Goal: Task Accomplishment & Management: Complete application form

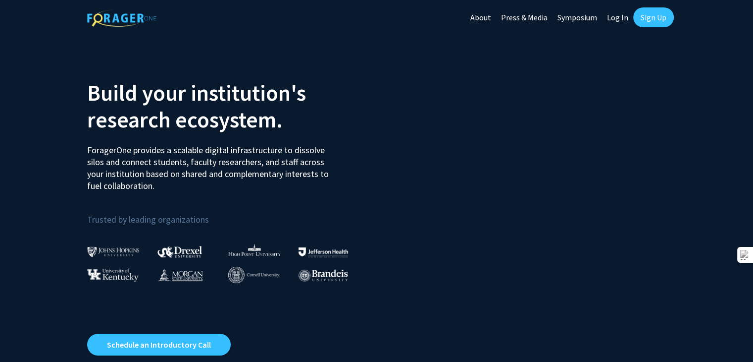
click at [654, 20] on link "Sign Up" at bounding box center [654, 17] width 41 height 20
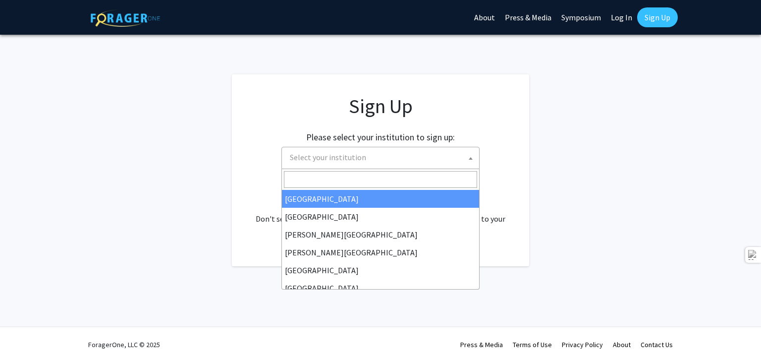
click at [332, 160] on span "Select your institution" at bounding box center [328, 157] width 76 height 10
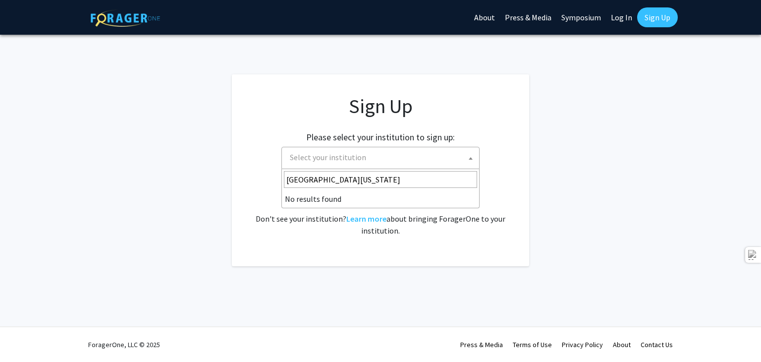
type input "[GEOGRAPHIC_DATA][US_STATE]"
click at [468, 160] on span at bounding box center [471, 158] width 10 height 22
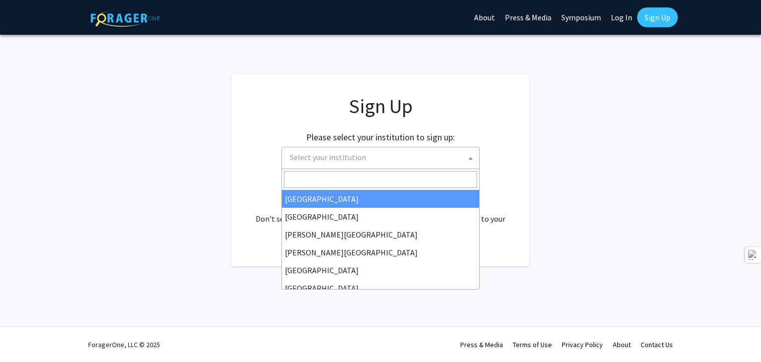
click at [353, 151] on span "Select your institution" at bounding box center [382, 157] width 193 height 20
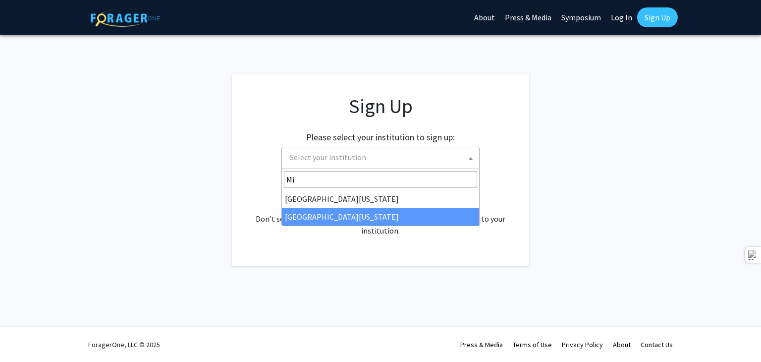
type input "Mi"
select select "33"
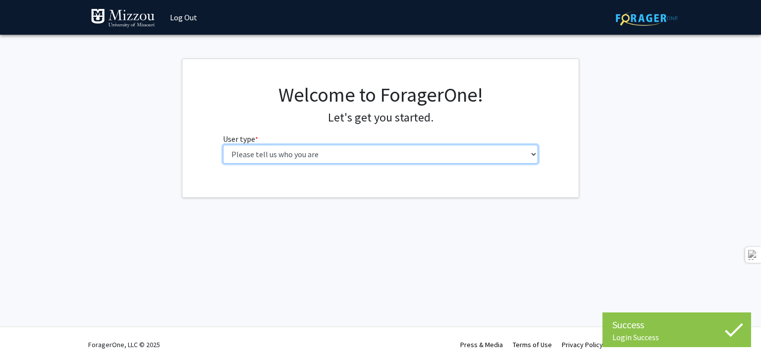
click at [286, 154] on select "Please tell us who you are Undergraduate Student Master's Student Doctoral Cand…" at bounding box center [381, 154] width 316 height 19
select select "5: faculty"
click at [223, 145] on select "Please tell us who you are Undergraduate Student Master's Student Doctoral Cand…" at bounding box center [381, 154] width 316 height 19
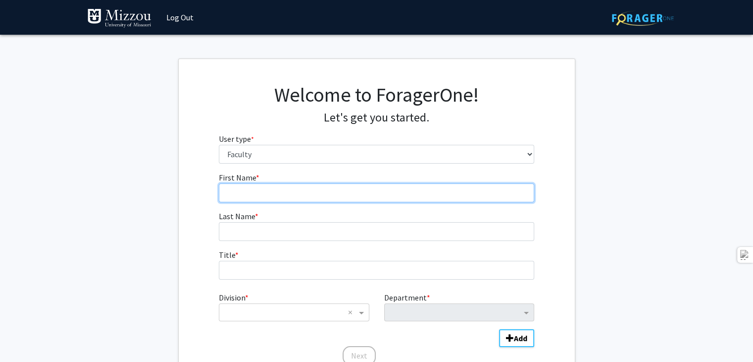
click at [247, 197] on input "First Name * required" at bounding box center [377, 192] width 316 height 19
type input "Iris"
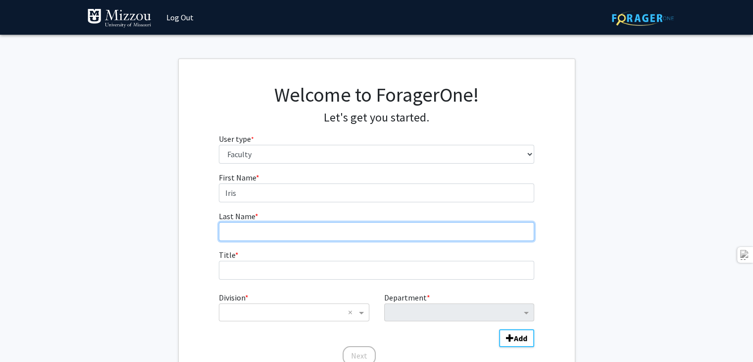
type input "Zachary"
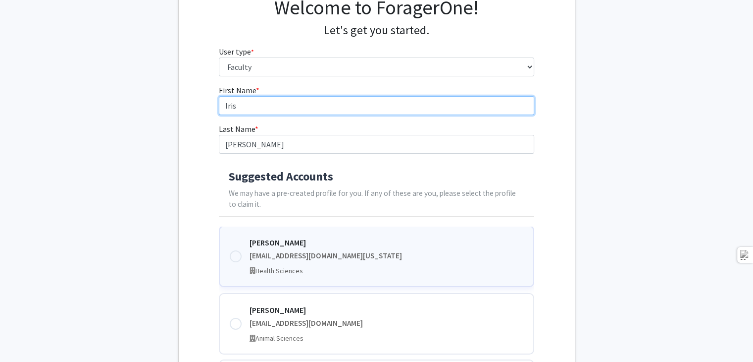
scroll to position [253, 0]
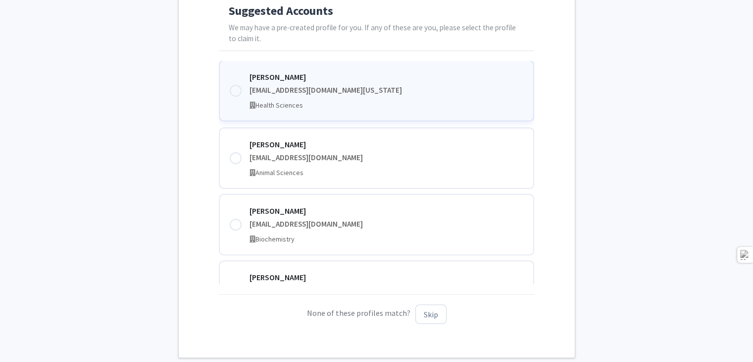
click at [235, 91] on div at bounding box center [236, 91] width 12 height 12
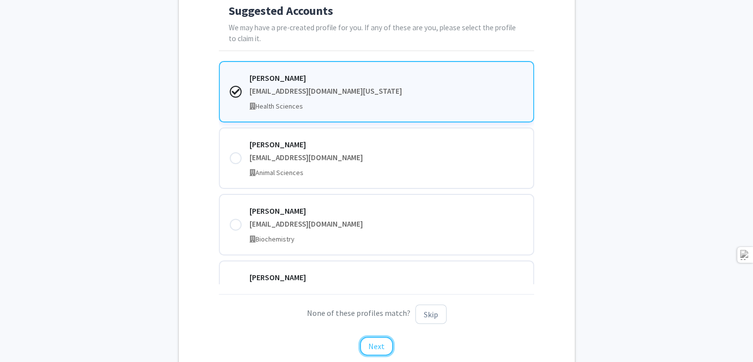
click at [377, 348] on button "Next" at bounding box center [376, 345] width 33 height 19
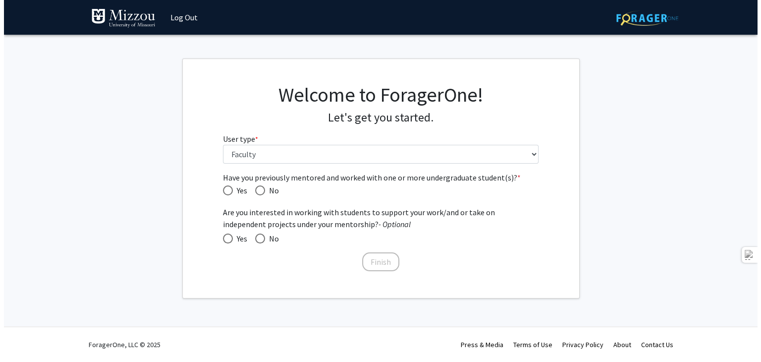
scroll to position [0, 0]
click at [227, 189] on span "Have you previously mentored and worked with one or more undergraduate student(…" at bounding box center [228, 190] width 10 height 10
click at [227, 189] on input "Yes" at bounding box center [228, 190] width 10 height 10
radio input "true"
click at [224, 237] on span at bounding box center [228, 238] width 10 height 10
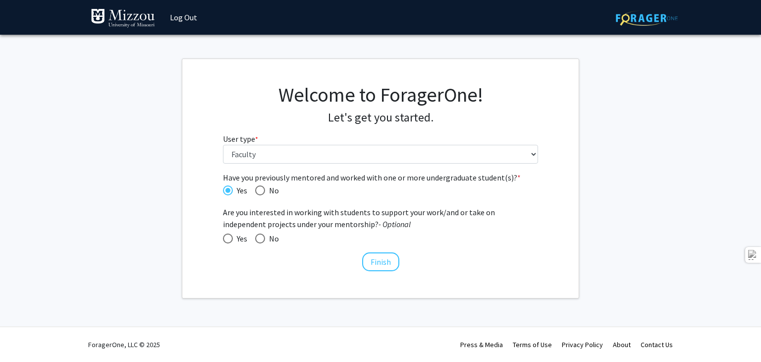
click at [224, 237] on input "Yes" at bounding box center [228, 238] width 10 height 10
radio input "true"
click at [383, 261] on button "Finish" at bounding box center [380, 261] width 37 height 19
